Goal: Task Accomplishment & Management: Complete application form

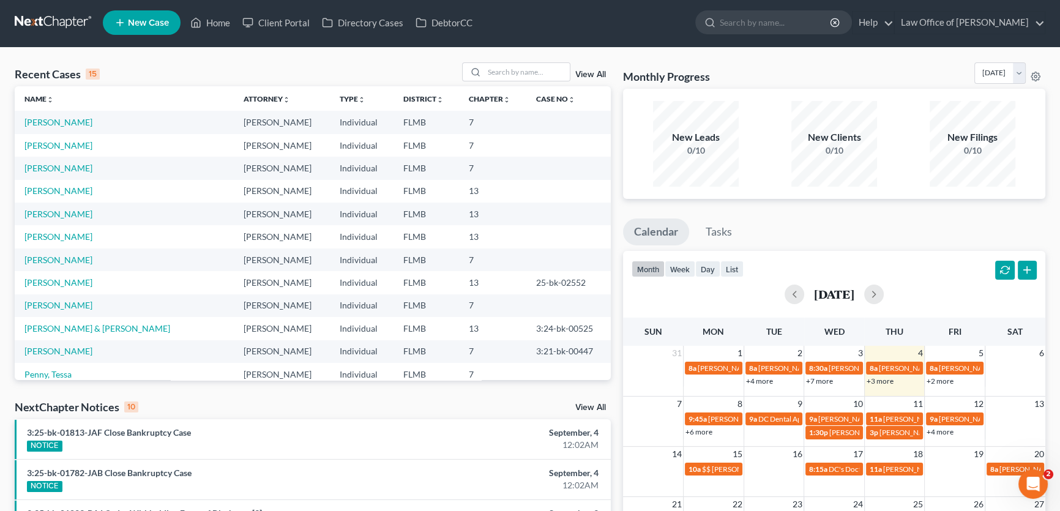
click at [138, 12] on link "New Case" at bounding box center [142, 22] width 78 height 24
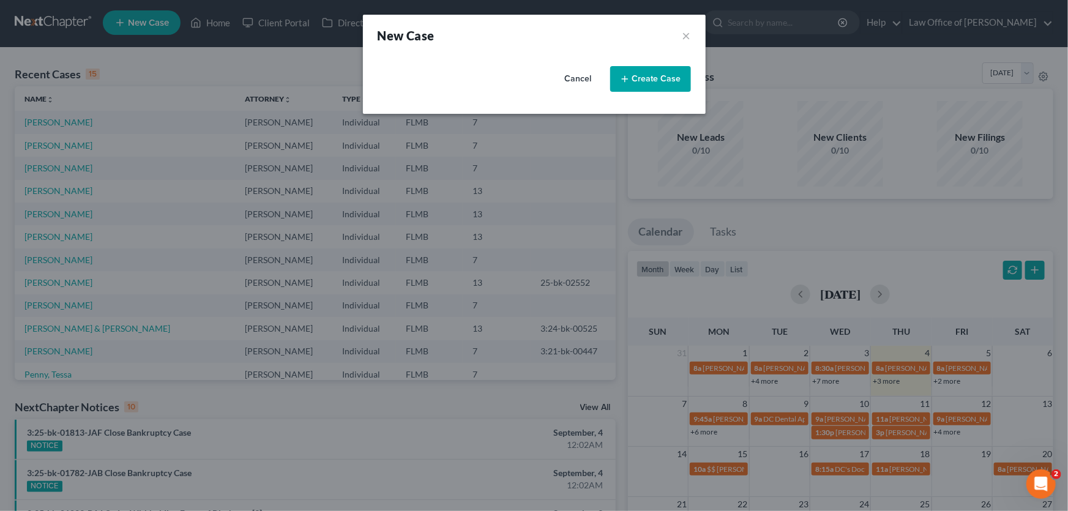
select select "15"
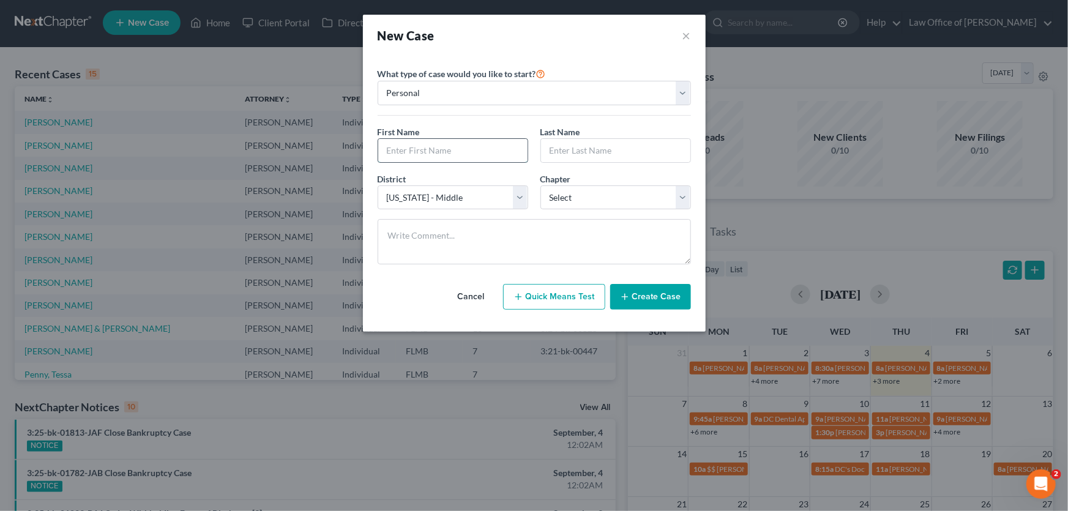
click at [453, 159] on input "text" at bounding box center [452, 150] width 149 height 23
type input "[PERSON_NAME]"
type input "Ware"
click at [593, 196] on select "Select 7 11 12 13" at bounding box center [615, 197] width 150 height 24
select select "3"
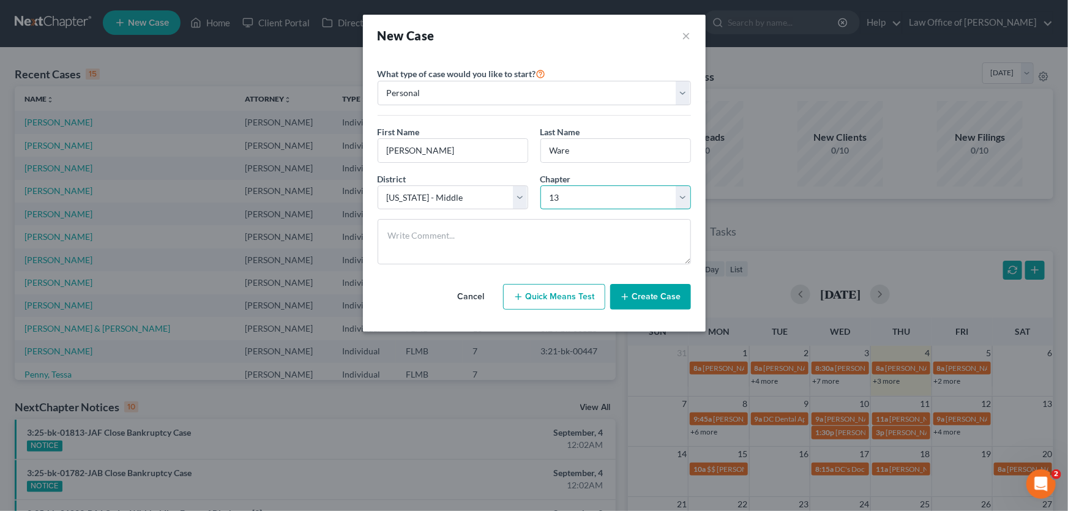
click at [540, 185] on select "Select 7 11 12 13" at bounding box center [615, 197] width 150 height 24
click at [661, 291] on button "Create Case" at bounding box center [650, 297] width 81 height 26
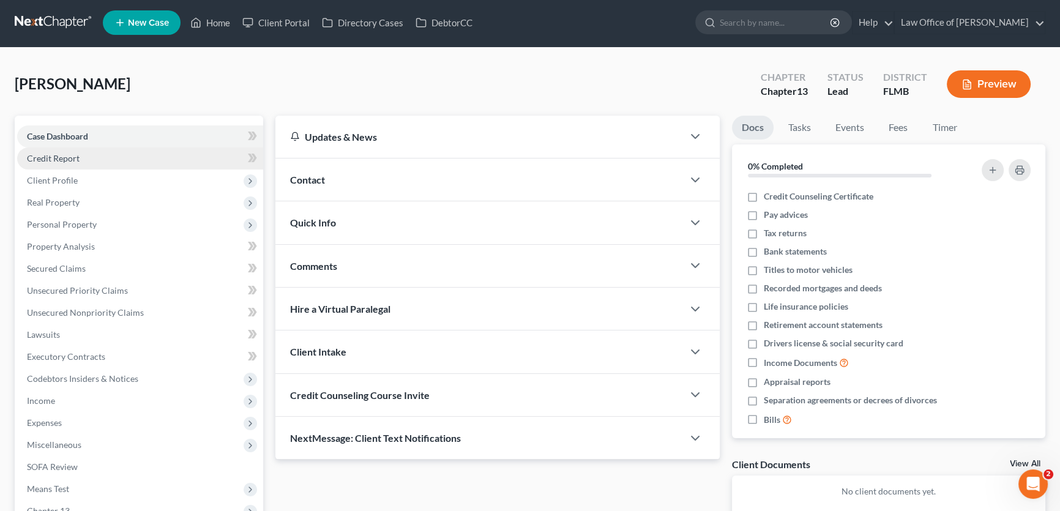
click at [100, 155] on link "Credit Report" at bounding box center [140, 158] width 246 height 22
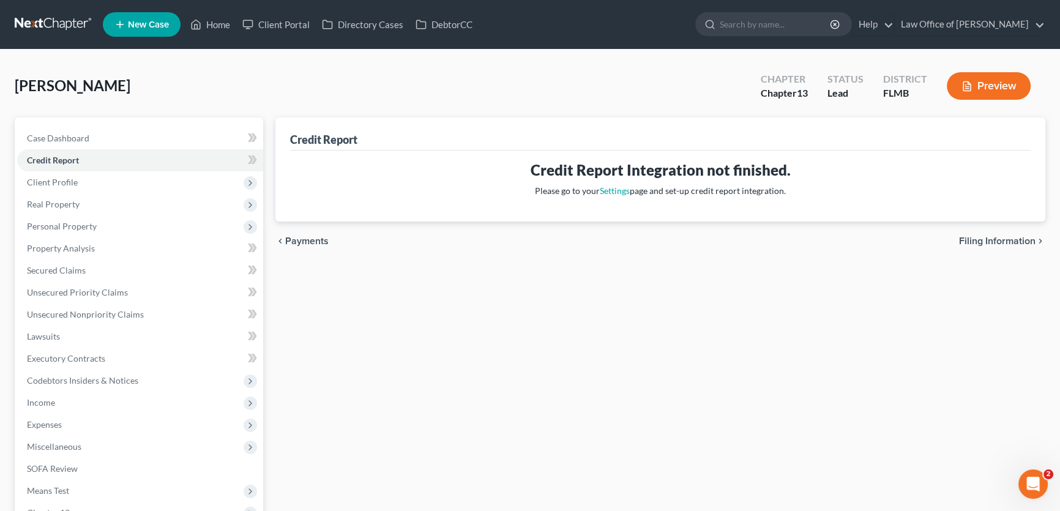
click at [407, 72] on div "[PERSON_NAME] Upgraded Chapter Chapter 13 Status Lead District FLMB Preview" at bounding box center [530, 90] width 1030 height 53
click at [321, 61] on div "[PERSON_NAME] Upgraded Chapter Chapter 13 Status Lead District FLMB Preview Pet…" at bounding box center [530, 350] width 1060 height 601
click at [229, 64] on div "[PERSON_NAME] Upgraded Chapter Chapter 13 Status Lead District FLMB Preview" at bounding box center [530, 90] width 1030 height 53
click at [24, 24] on link at bounding box center [54, 24] width 78 height 22
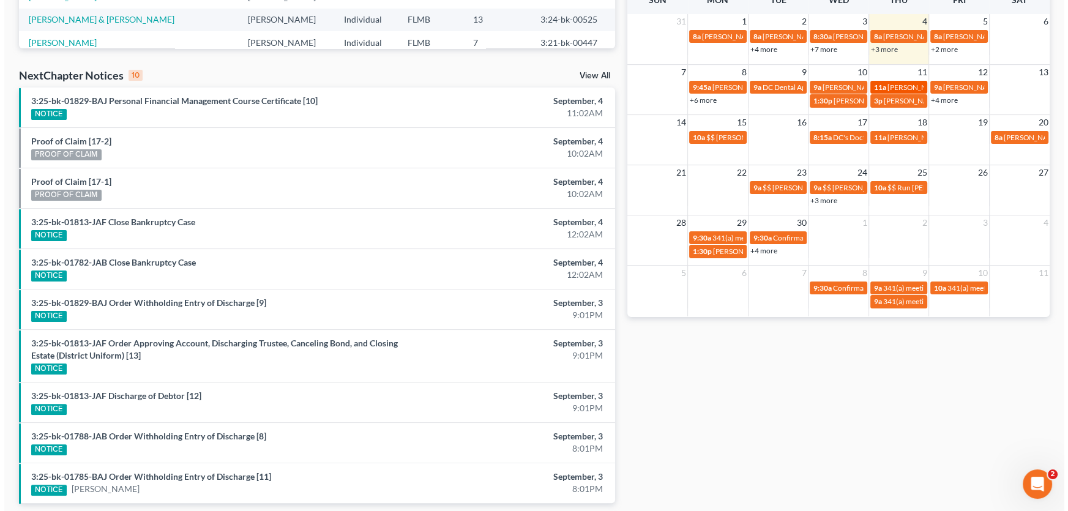
scroll to position [278, 0]
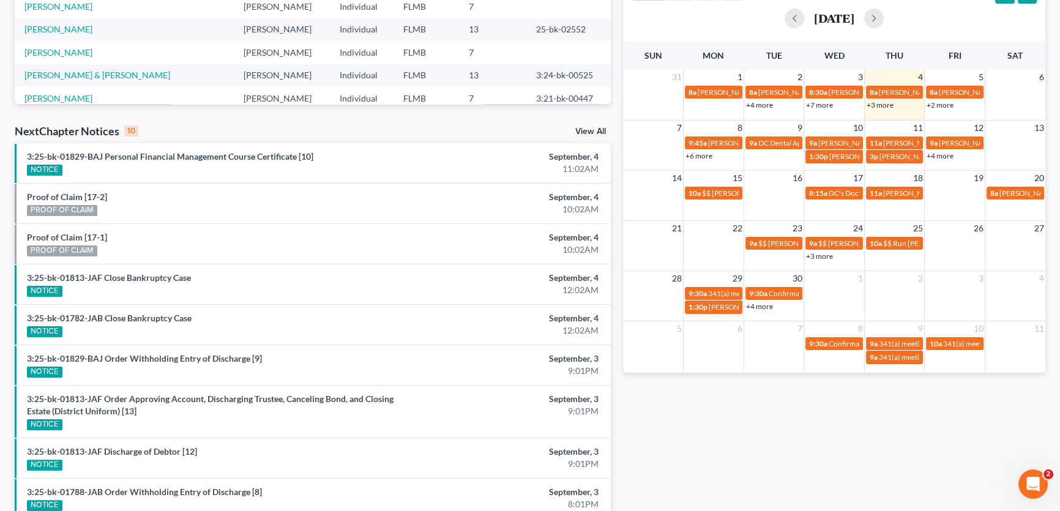
click at [937, 157] on link "+4 more" at bounding box center [939, 155] width 27 height 9
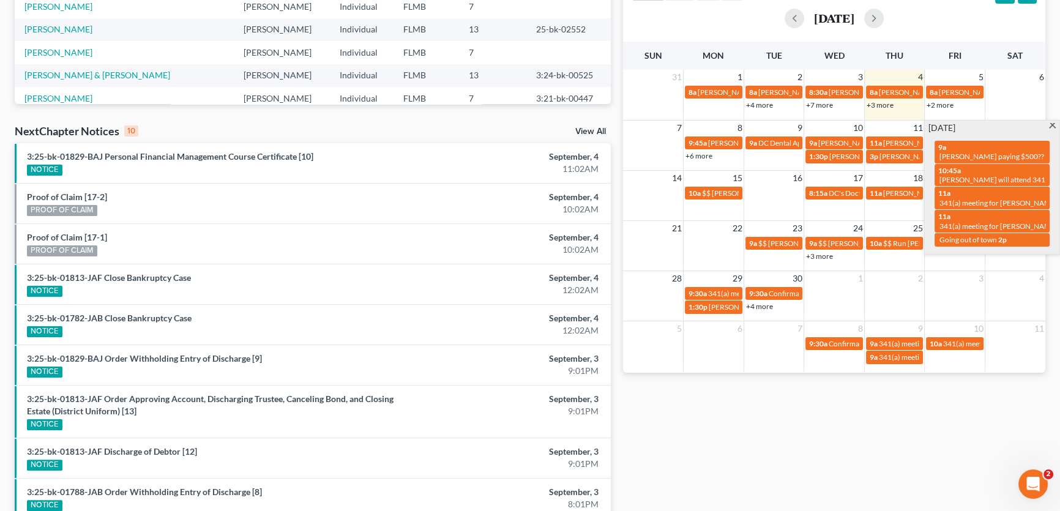
click at [888, 458] on div "Monthly Progress Bankruptcy Bankruptcy September 2025 August 2025 July 2025 Jun…" at bounding box center [834, 182] width 434 height 792
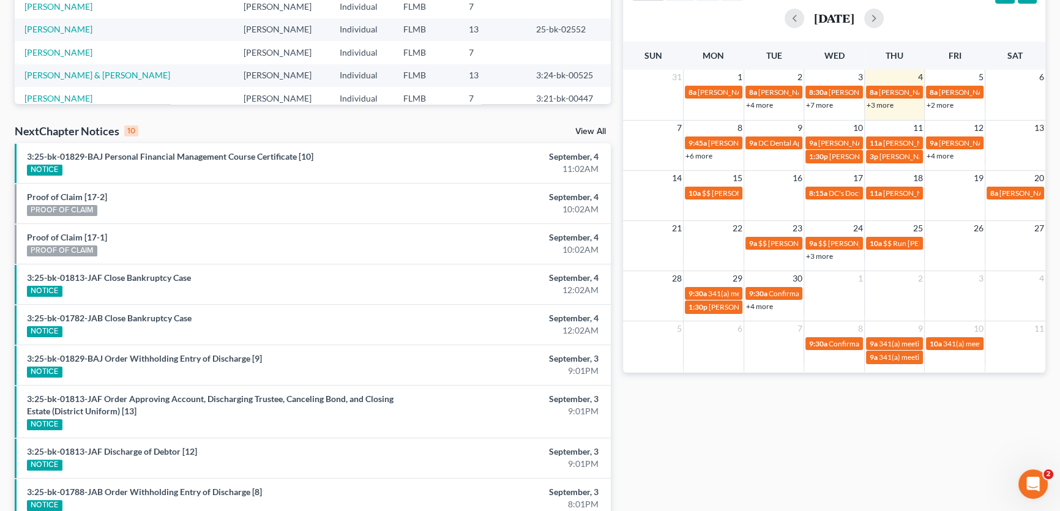
click at [699, 153] on link "+6 more" at bounding box center [698, 155] width 27 height 9
click at [749, 445] on div "Monthly Progress Bankruptcy Bankruptcy September 2025 August 2025 July 2025 Jun…" at bounding box center [834, 182] width 434 height 792
click at [897, 129] on td "11" at bounding box center [894, 127] width 61 height 15
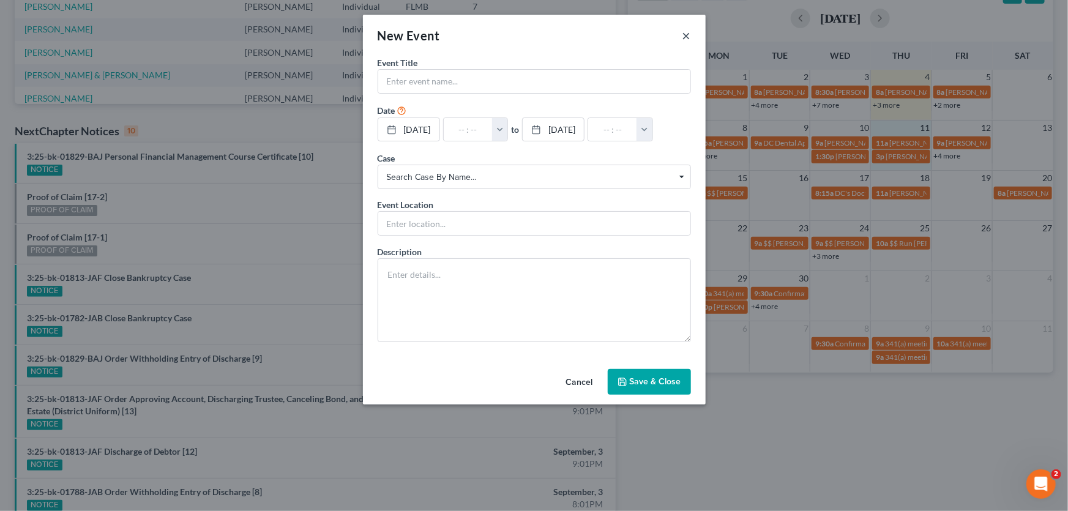
click at [685, 34] on button "×" at bounding box center [686, 35] width 9 height 15
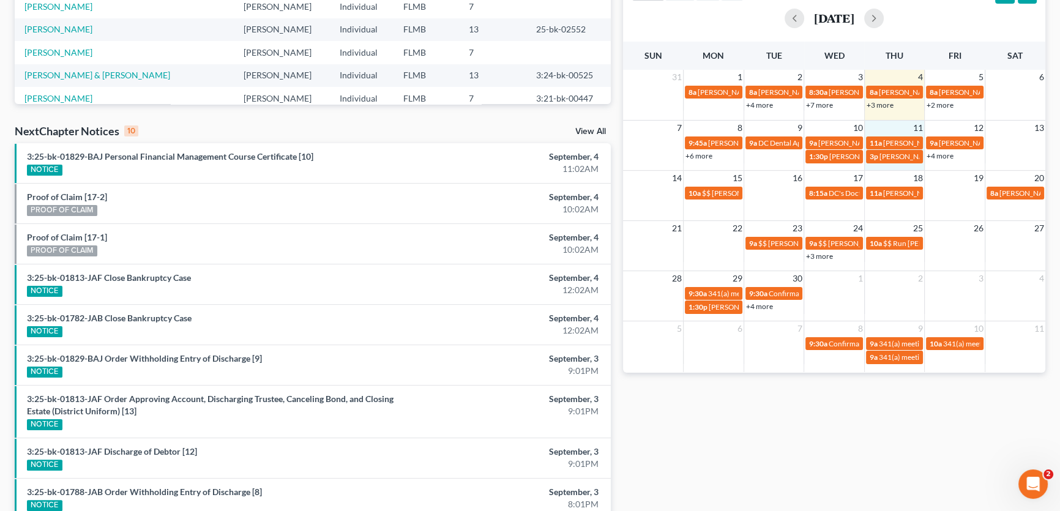
click at [779, 162] on td "9a DC Dental Appt with Dr. Bahri" at bounding box center [773, 149] width 61 height 28
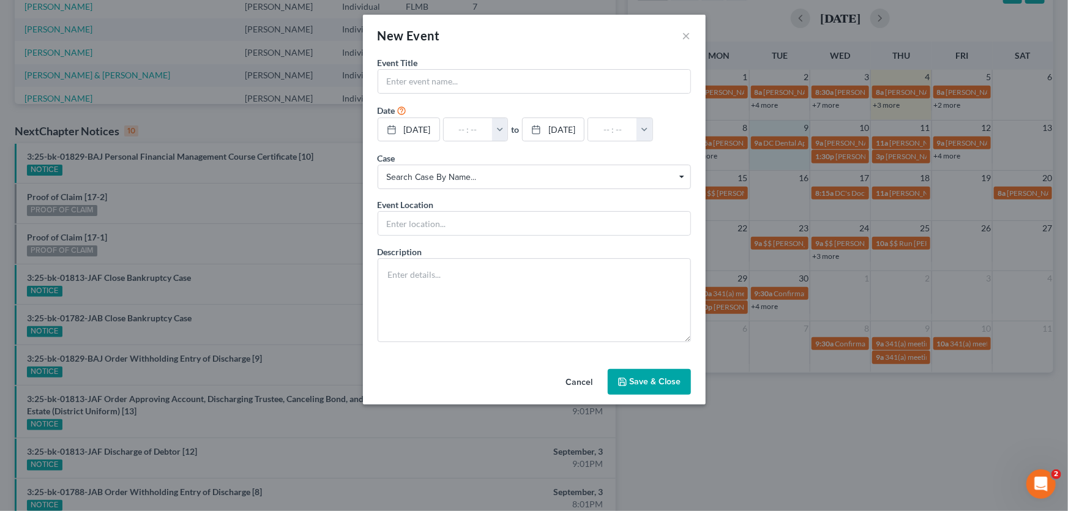
click at [789, 172] on div "New Event × Event Title * Date 9/9/2025 close Date 9/9/2025 Time 12:00 AM chevr…" at bounding box center [534, 255] width 1068 height 511
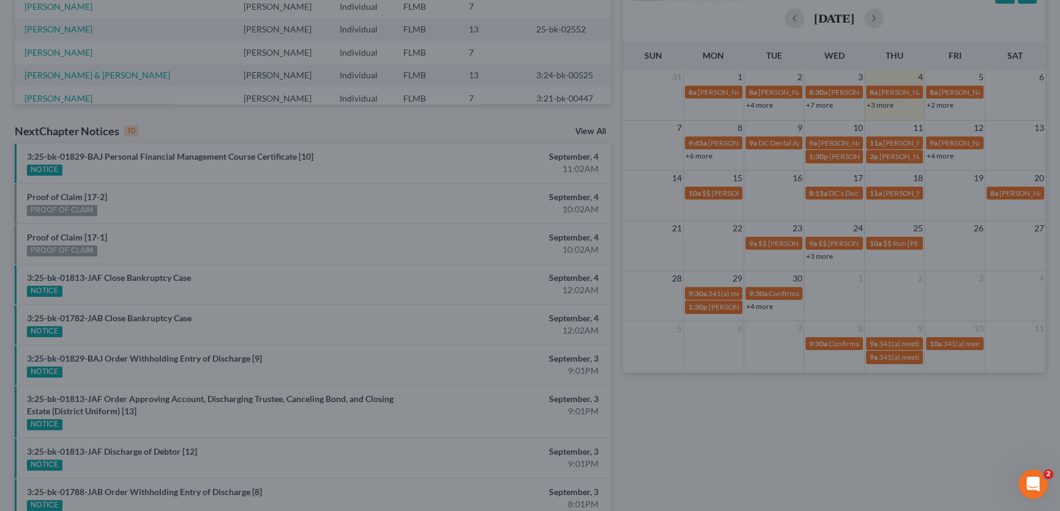
click at [790, 140] on span "DC Dental Appt with [PERSON_NAME]" at bounding box center [820, 142] width 124 height 9
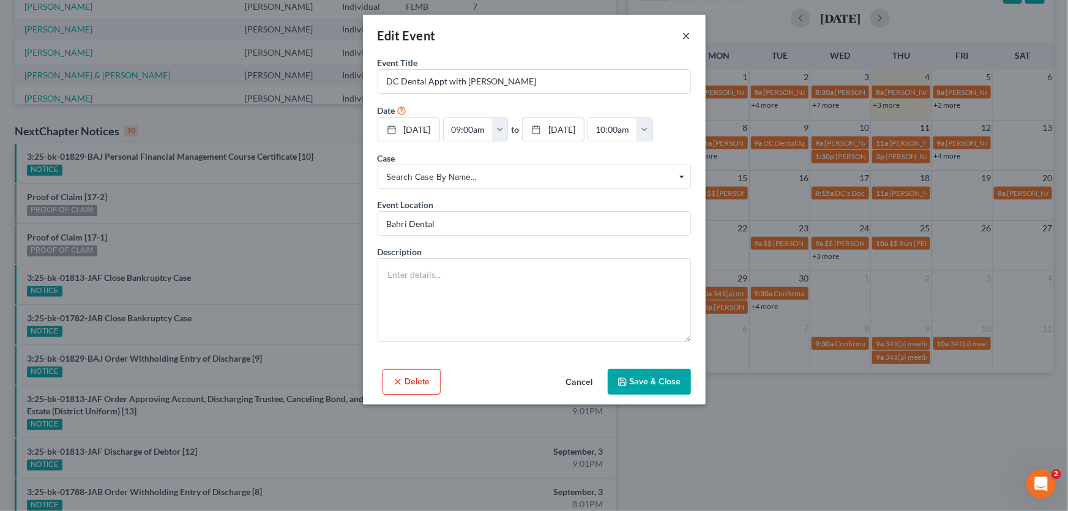
click at [685, 39] on button "×" at bounding box center [686, 35] width 9 height 15
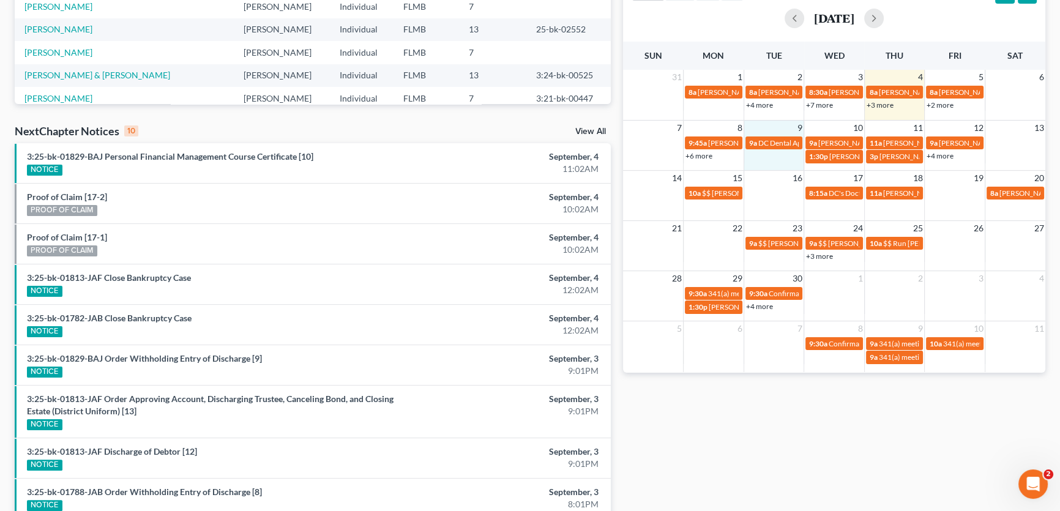
click at [765, 160] on td "9a DC Dental Appt with Dr. Bahri" at bounding box center [773, 149] width 61 height 28
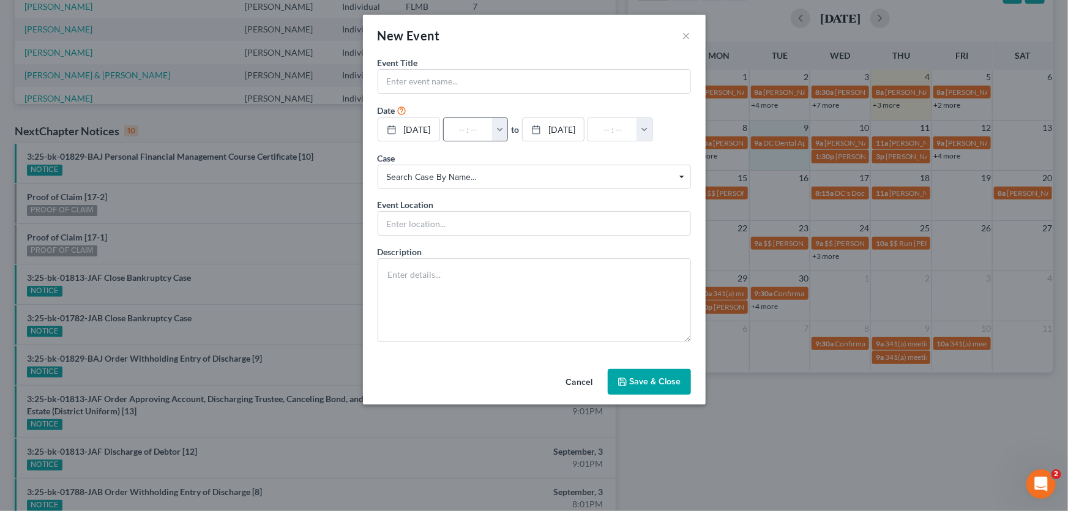
click at [508, 127] on button "button" at bounding box center [500, 129] width 16 height 23
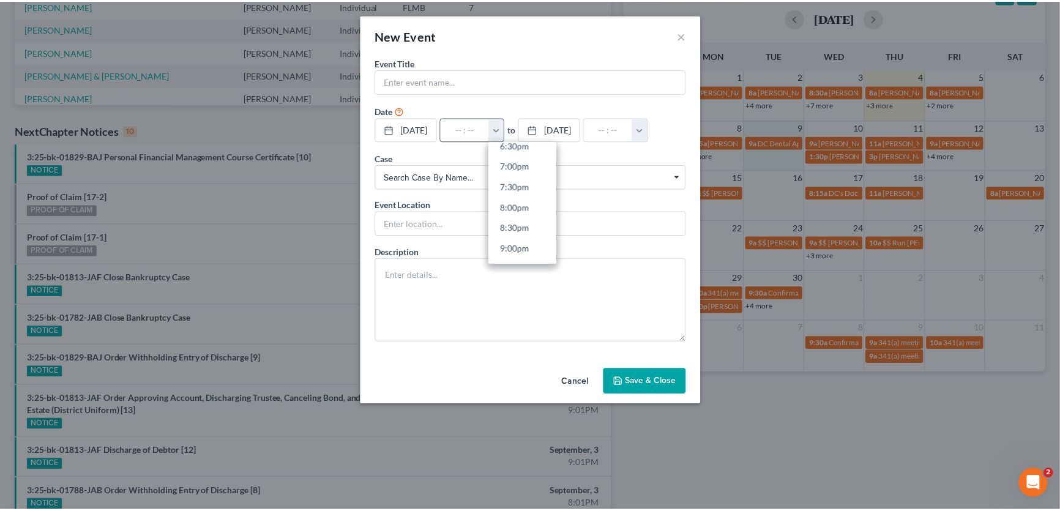
scroll to position [595, 0]
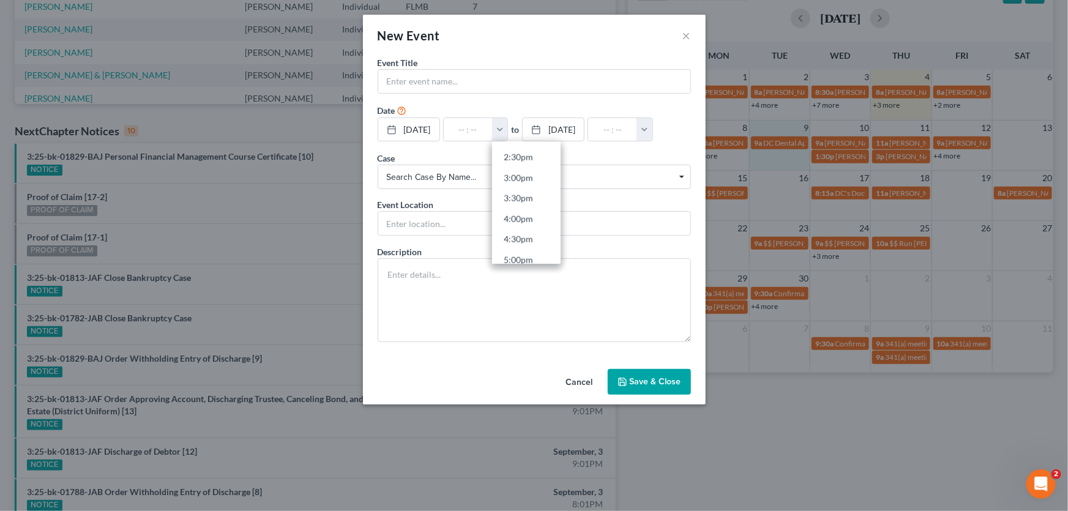
click at [527, 237] on link "4:30pm" at bounding box center [526, 239] width 69 height 21
type input "4:30pm"
type input "05:30pm"
drag, startPoint x: 525, startPoint y: 81, endPoint x: 535, endPoint y: 66, distance: 18.2
click at [527, 81] on input "text" at bounding box center [534, 81] width 312 height 23
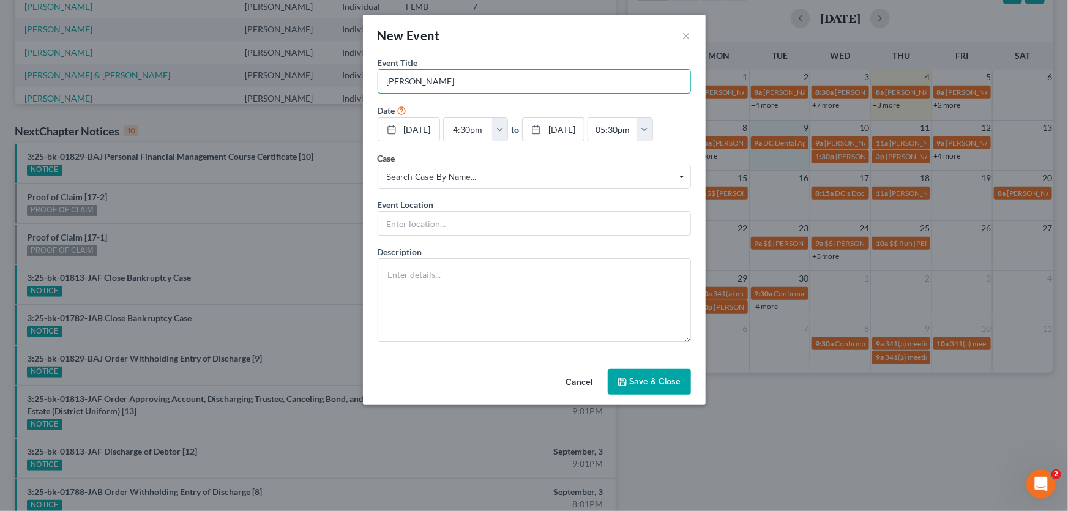
type input "[PERSON_NAME]"
click at [653, 374] on button "Save & Close" at bounding box center [648, 382] width 83 height 26
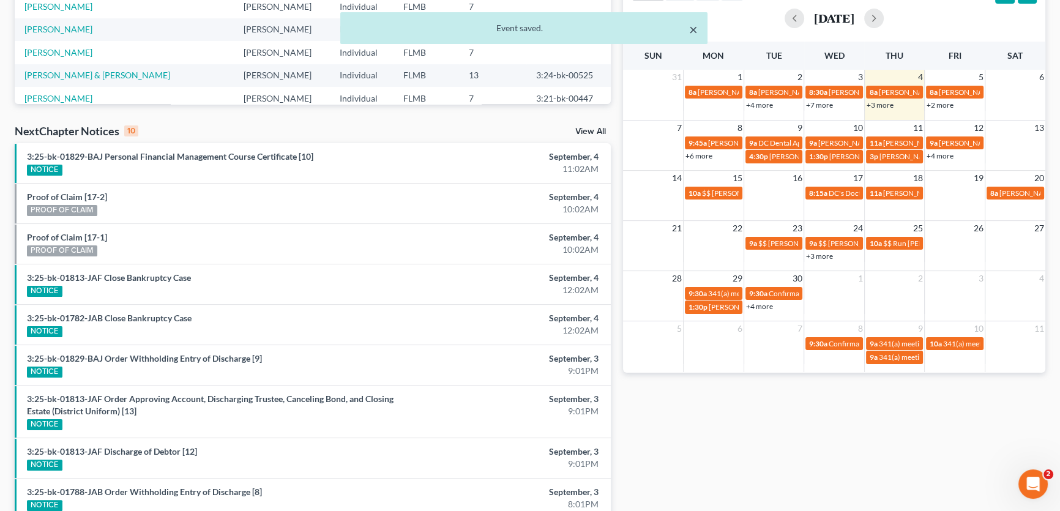
click at [690, 28] on button "×" at bounding box center [693, 29] width 9 height 15
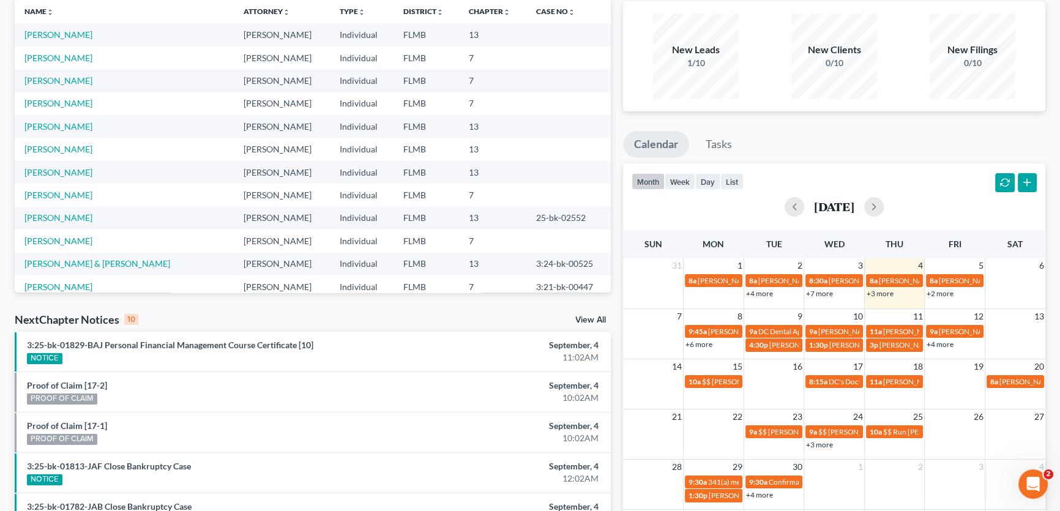
scroll to position [0, 0]
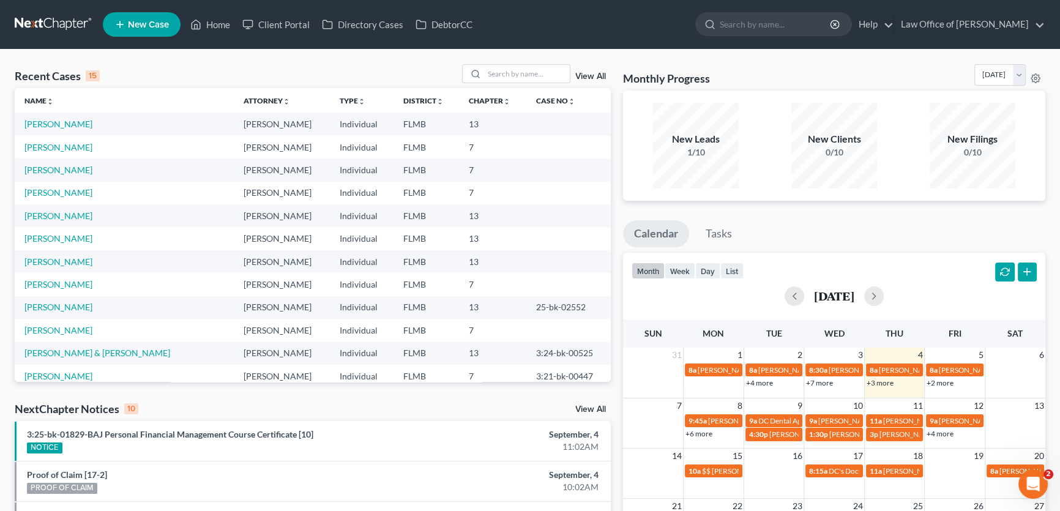
click at [685, 54] on div "Recent Cases 15 View All Name unfold_more expand_more expand_less Attorney unfo…" at bounding box center [530, 460] width 1060 height 821
click at [16, 27] on link at bounding box center [54, 24] width 78 height 22
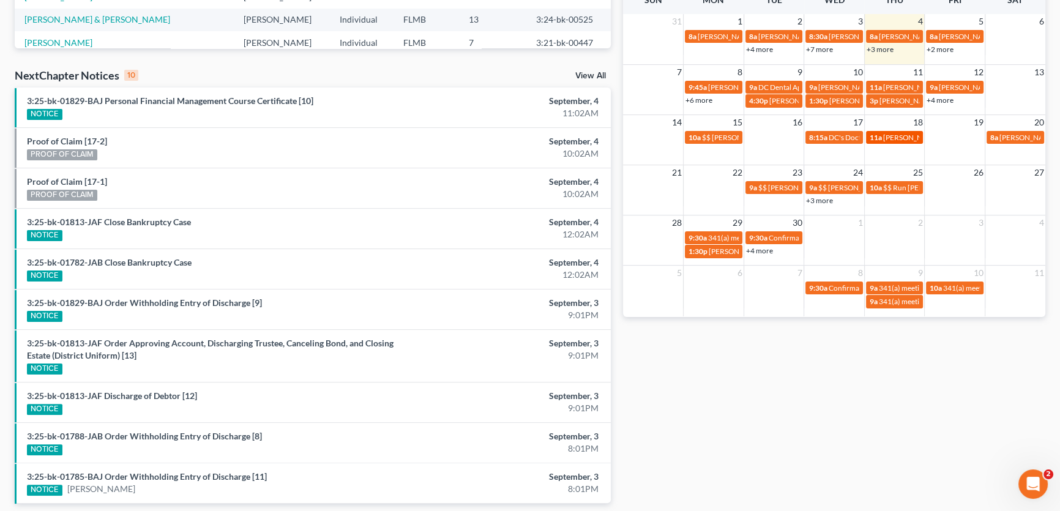
scroll to position [222, 0]
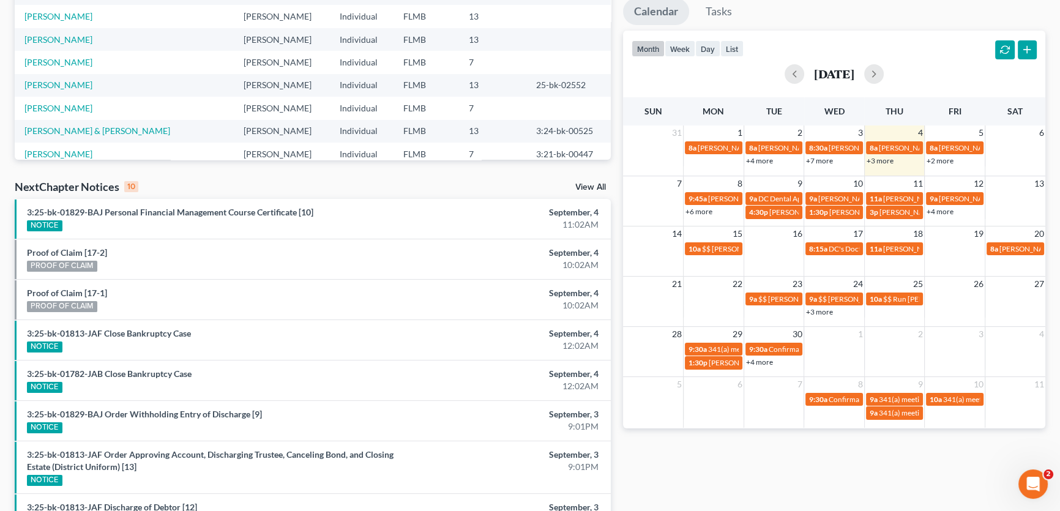
click at [942, 157] on link "+2 more" at bounding box center [939, 160] width 27 height 9
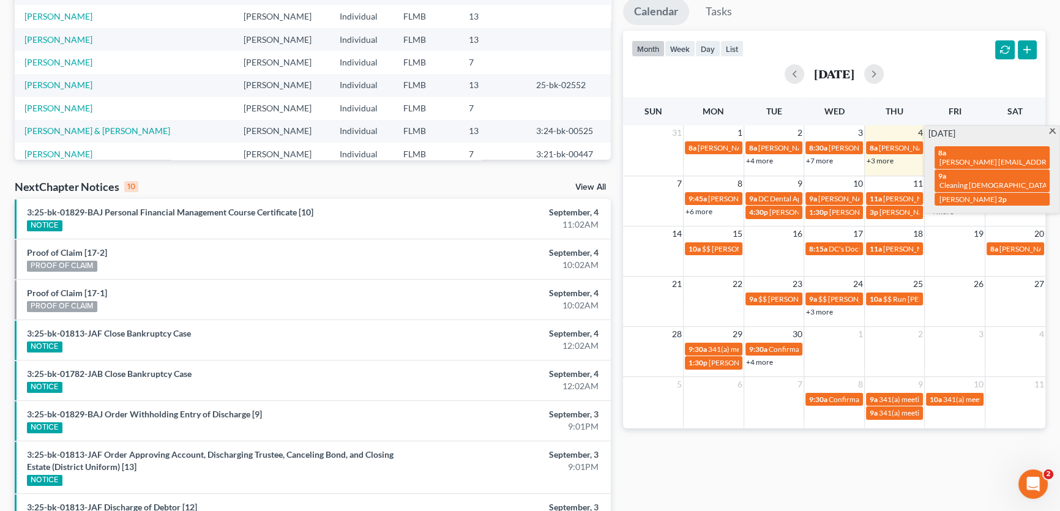
click at [941, 36] on div "month week day list September 2025" at bounding box center [834, 60] width 434 height 59
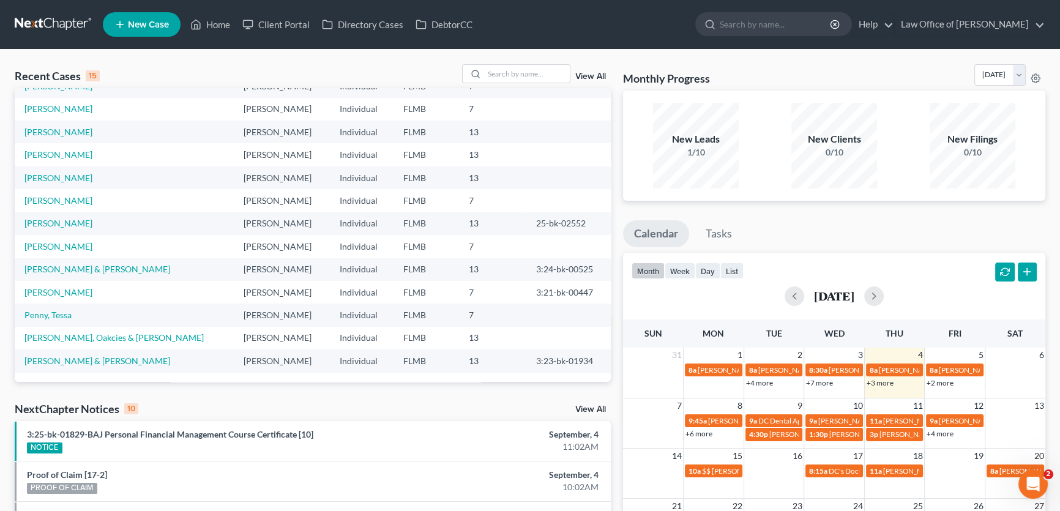
scroll to position [0, 0]
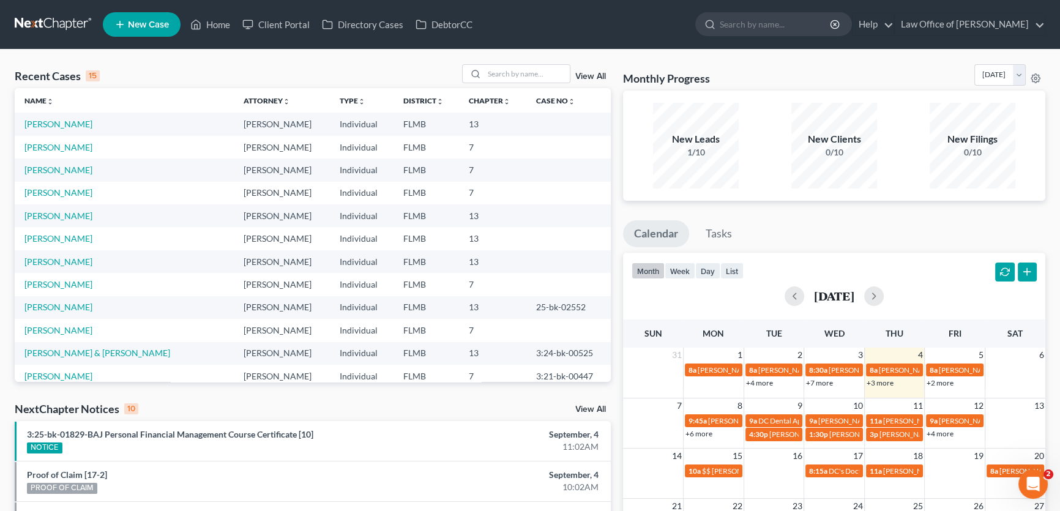
click at [807, 58] on div "Recent Cases 15 View All Name unfold_more expand_more expand_less Attorney unfo…" at bounding box center [530, 460] width 1060 height 821
